Goal: Check status: Check status

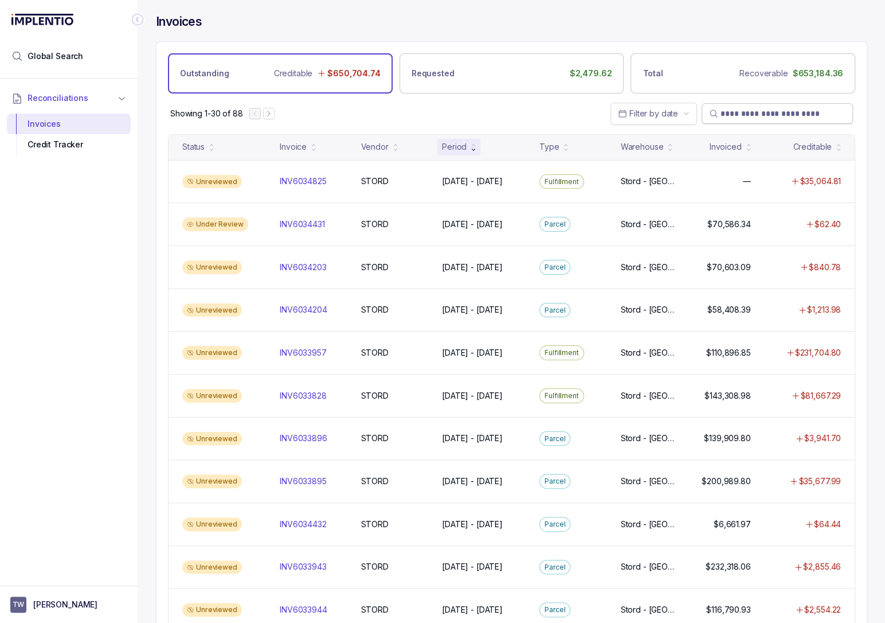
click at [797, 115] on input "search" at bounding box center [783, 113] width 125 height 11
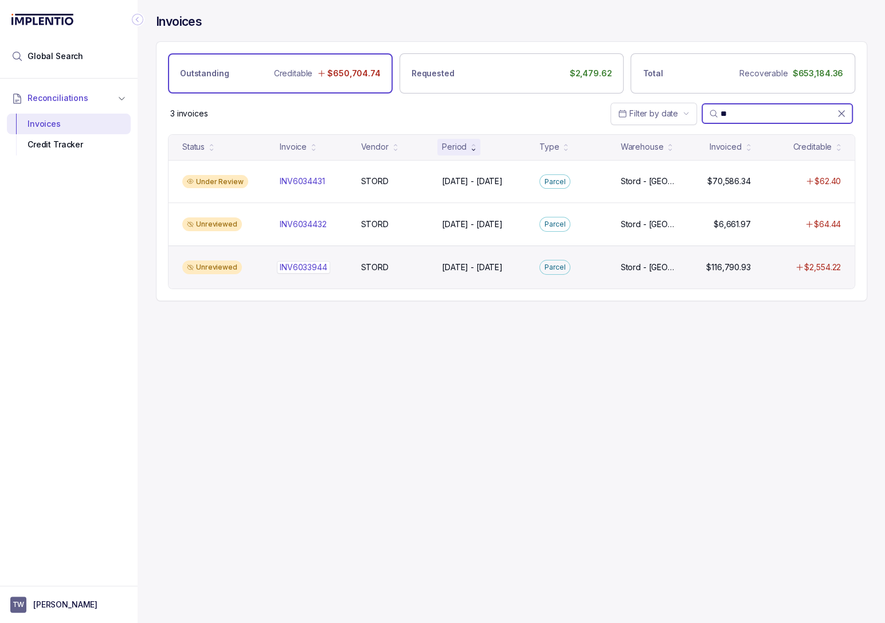
type input "**"
click at [320, 263] on p "INV6033944" at bounding box center [303, 267] width 53 height 13
